Goal: Navigation & Orientation: Find specific page/section

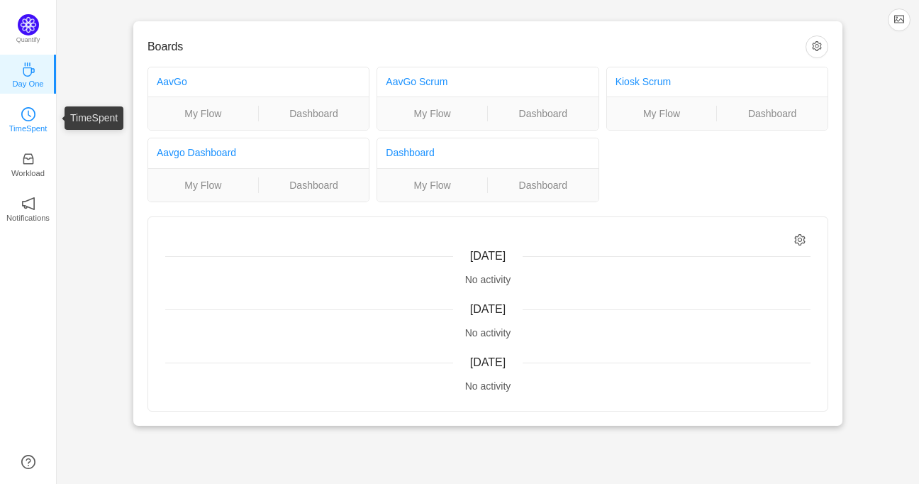
click at [31, 109] on icon "icon: clock-circle" at bounding box center [28, 114] width 14 height 14
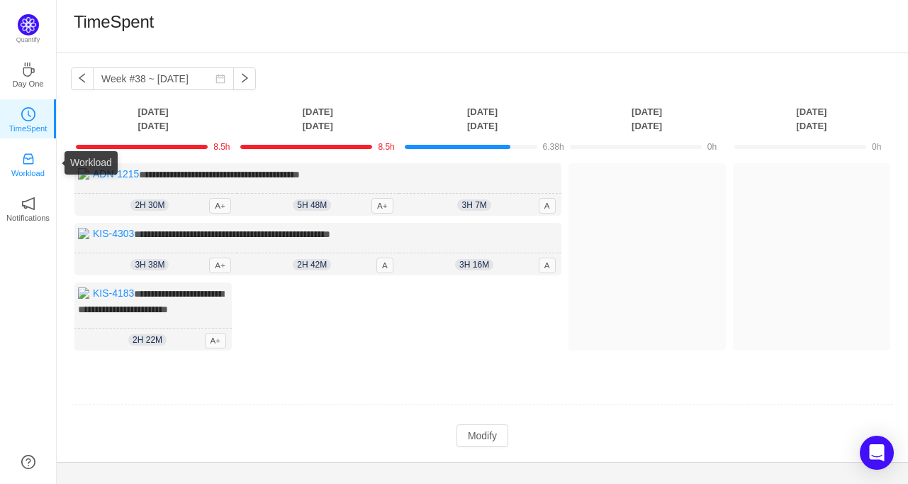
click at [30, 162] on icon "icon: inbox" at bounding box center [28, 159] width 14 height 14
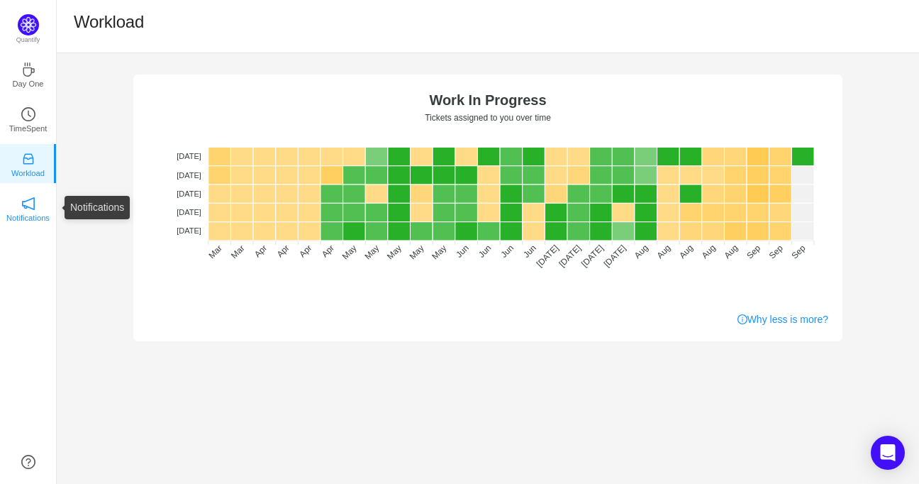
click at [28, 211] on p "Notifications" at bounding box center [27, 217] width 43 height 13
